Goal: Task Accomplishment & Management: Manage account settings

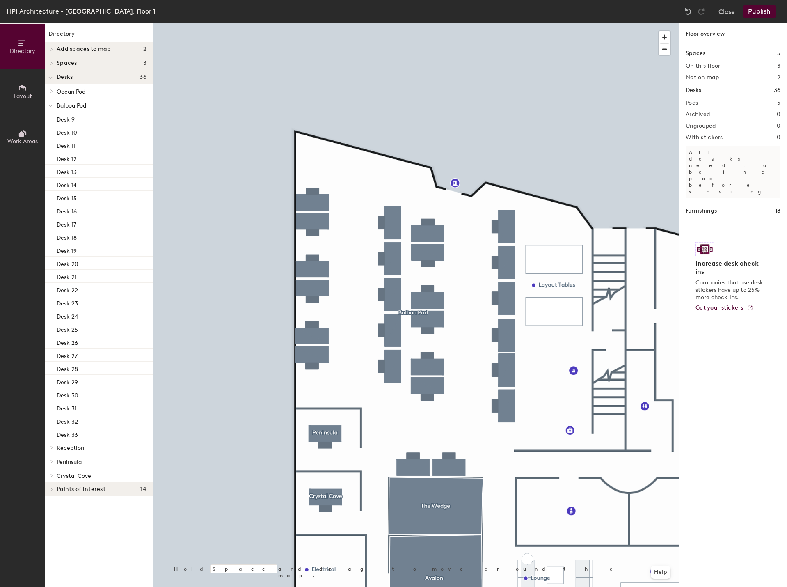
click at [396, 23] on div at bounding box center [416, 23] width 525 height 0
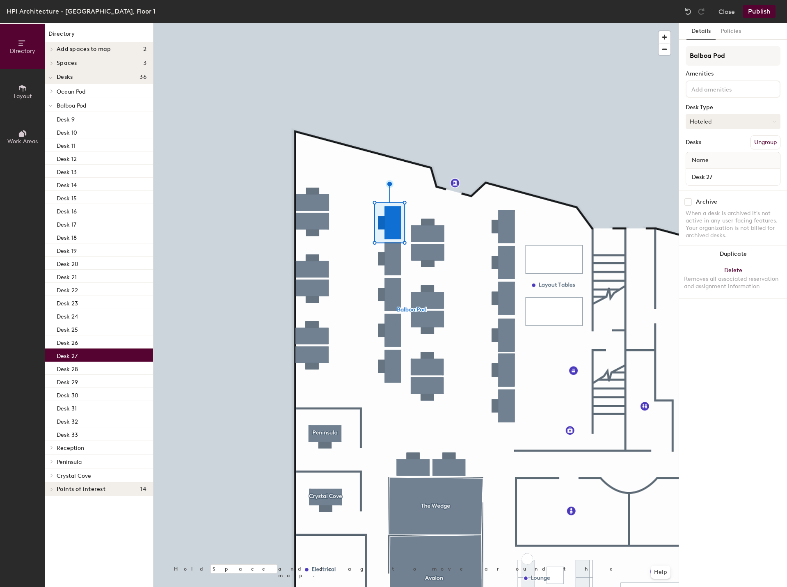
click at [750, 126] on button "Hoteled" at bounding box center [733, 121] width 95 height 15
click at [737, 147] on div "Assigned" at bounding box center [727, 147] width 82 height 12
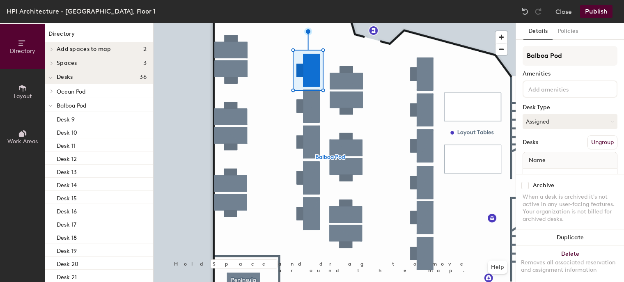
click at [604, 9] on button "Publish" at bounding box center [596, 11] width 32 height 13
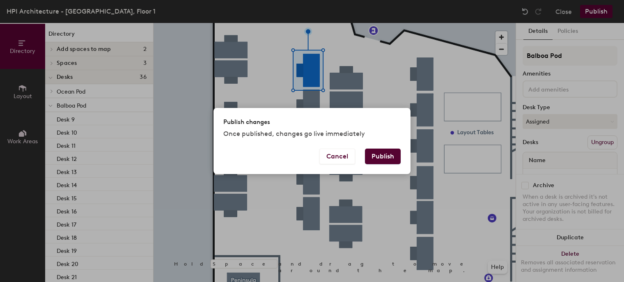
click at [377, 161] on button "Publish" at bounding box center [383, 157] width 36 height 16
